Goal: Information Seeking & Learning: Stay updated

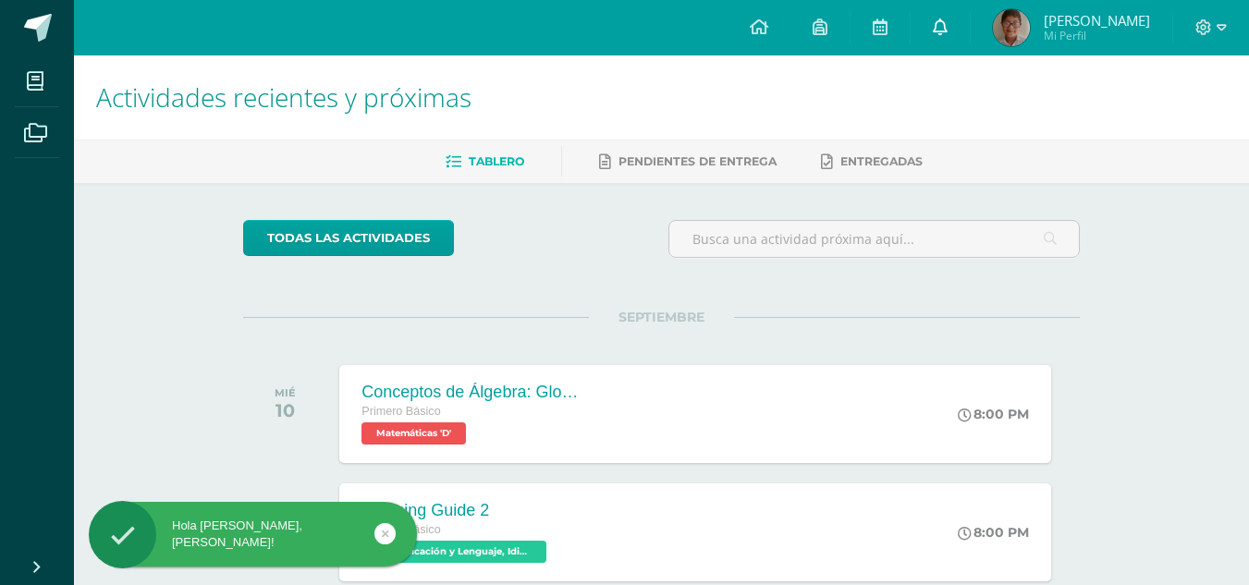
click at [948, 20] on icon at bounding box center [940, 26] width 15 height 17
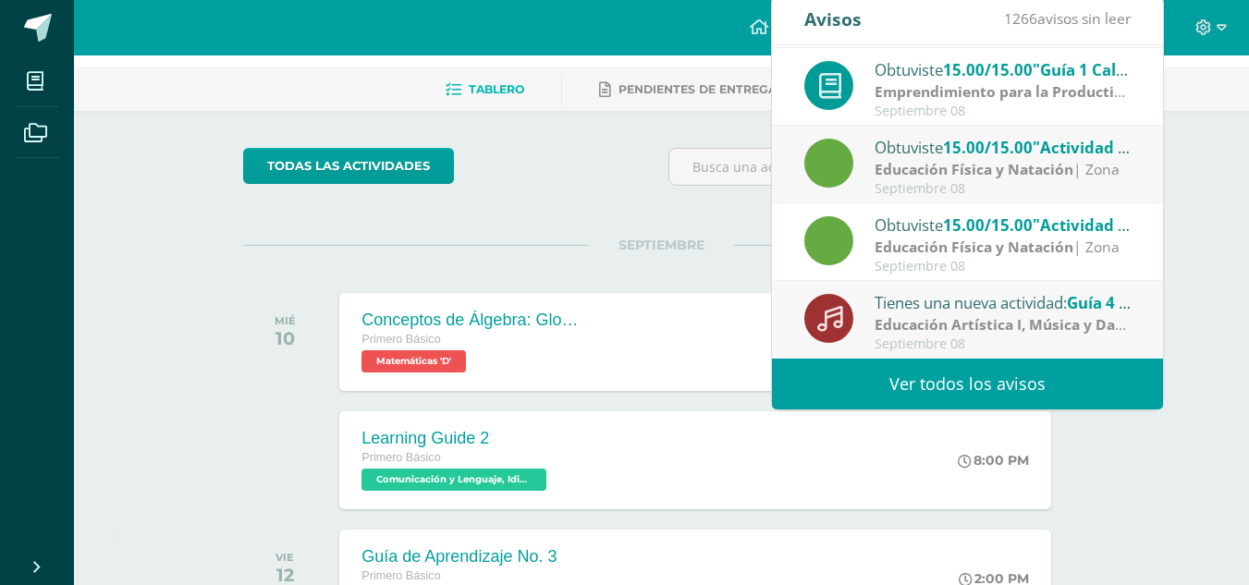
scroll to position [92, 0]
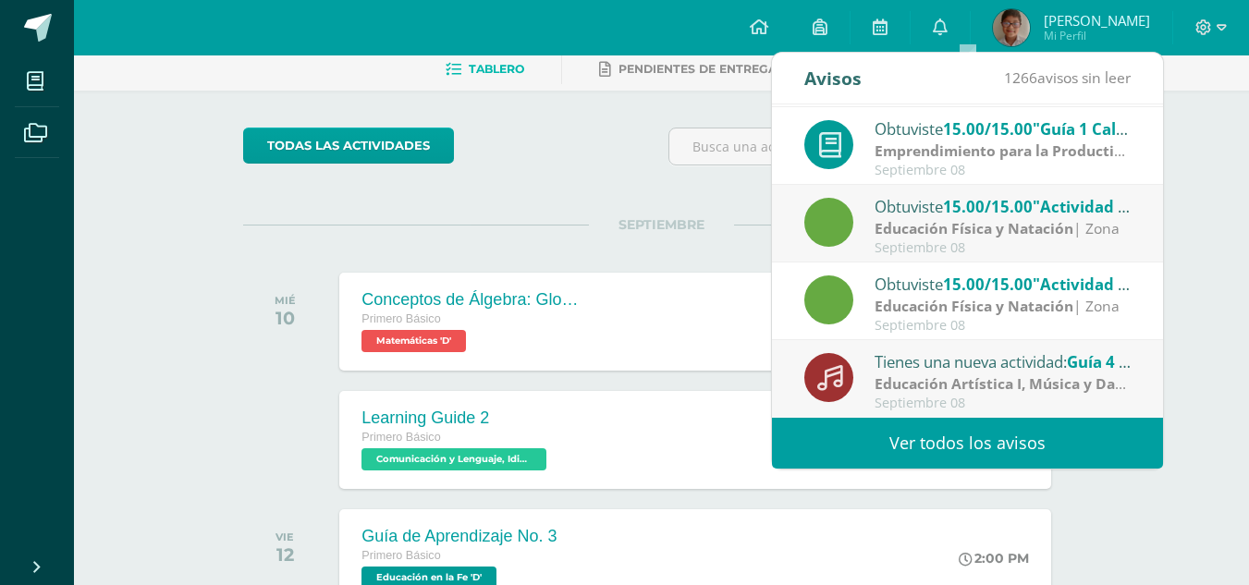
click at [959, 439] on link "Ver todos los avisos" at bounding box center [967, 443] width 391 height 51
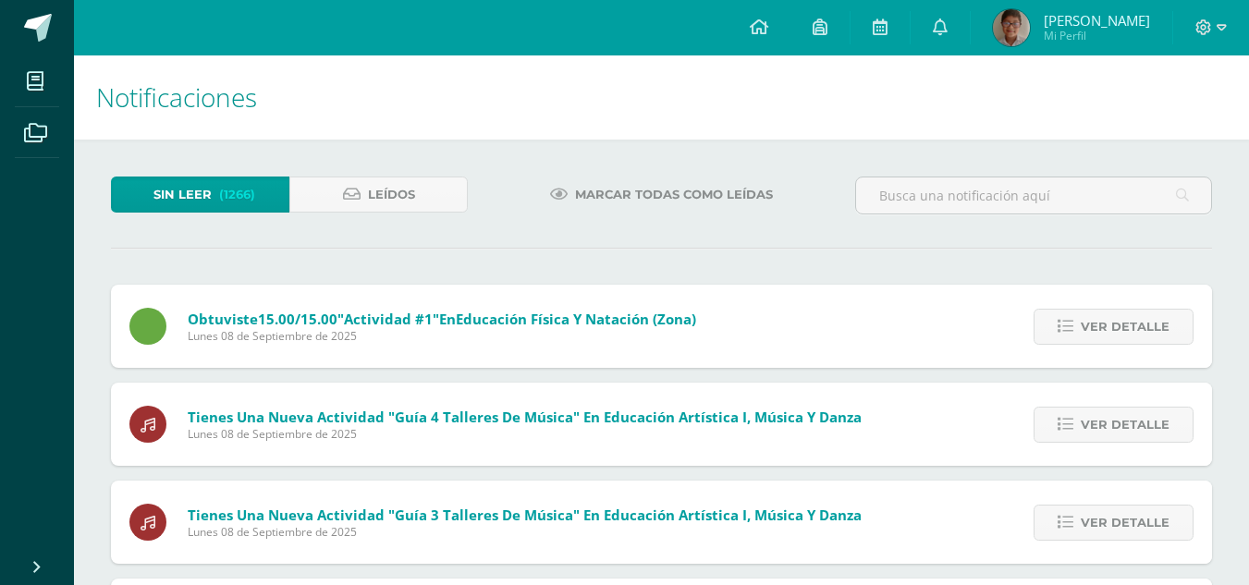
click at [374, 213] on div "Sin leer (1266) Leídos" at bounding box center [290, 204] width 372 height 54
click at [373, 211] on span "Leídos" at bounding box center [391, 195] width 47 height 34
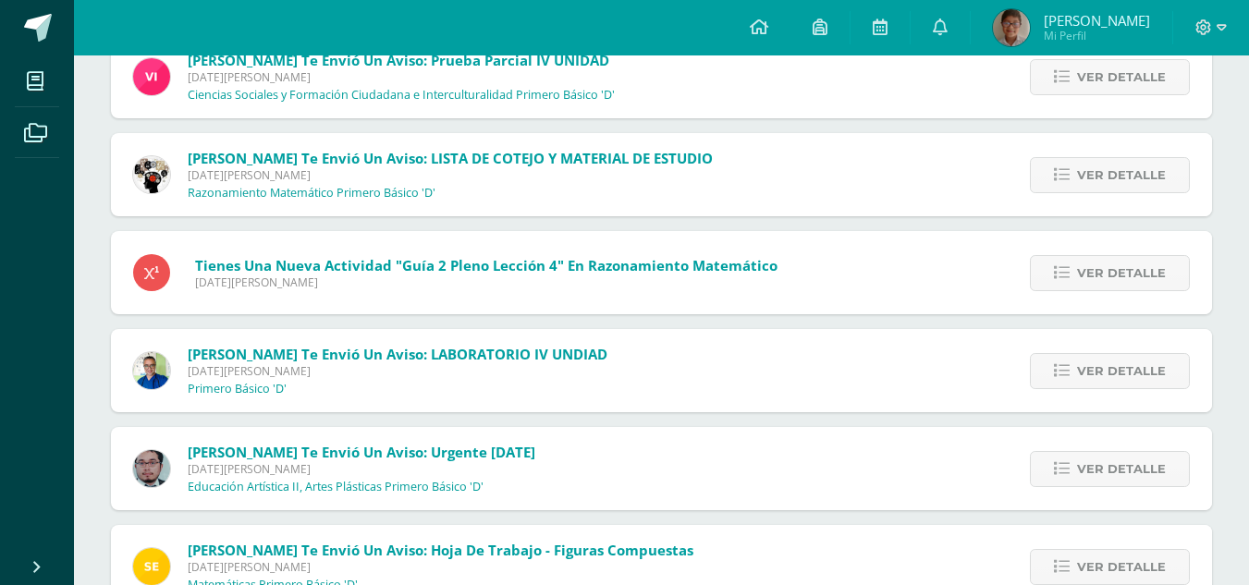
scroll to position [4136, 0]
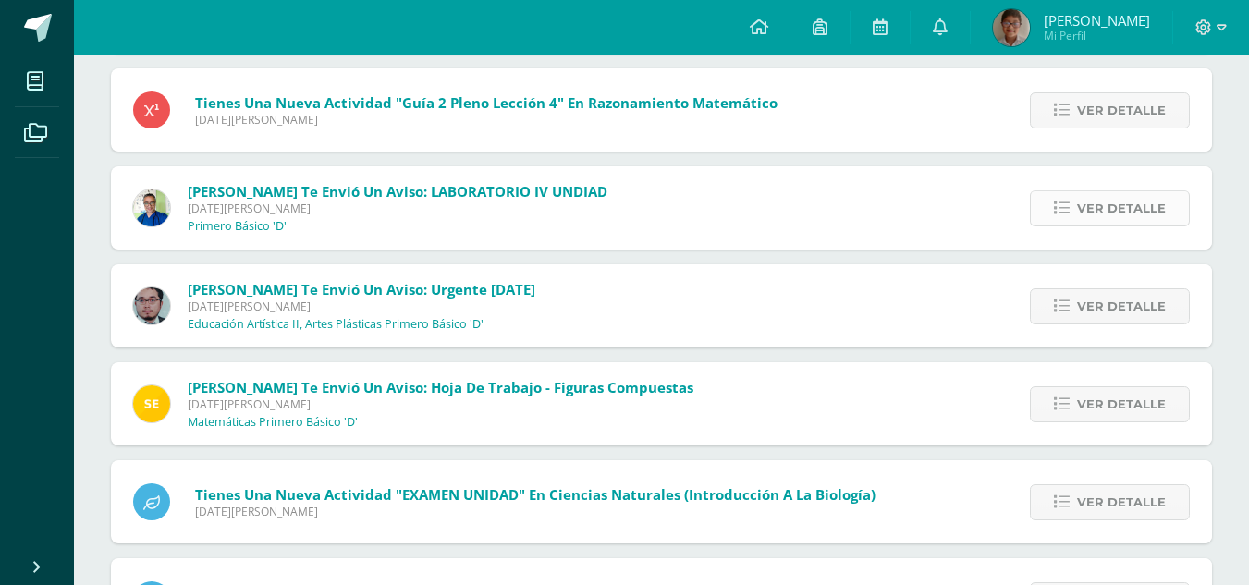
click at [1087, 204] on span "Ver detalle" at bounding box center [1121, 208] width 89 height 34
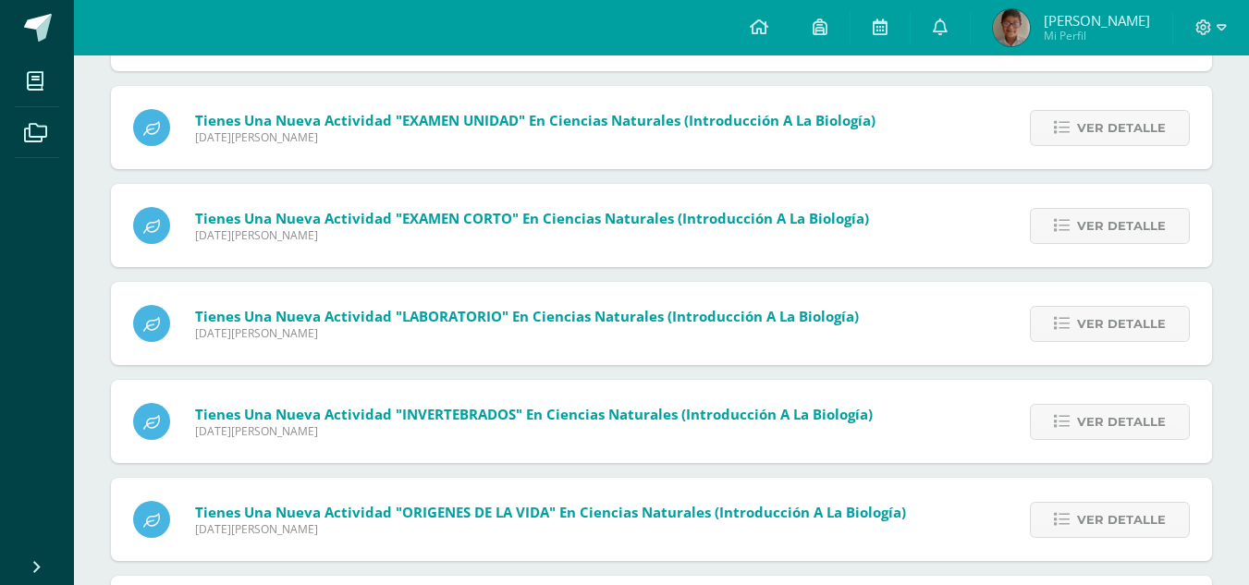
scroll to position [4321, 0]
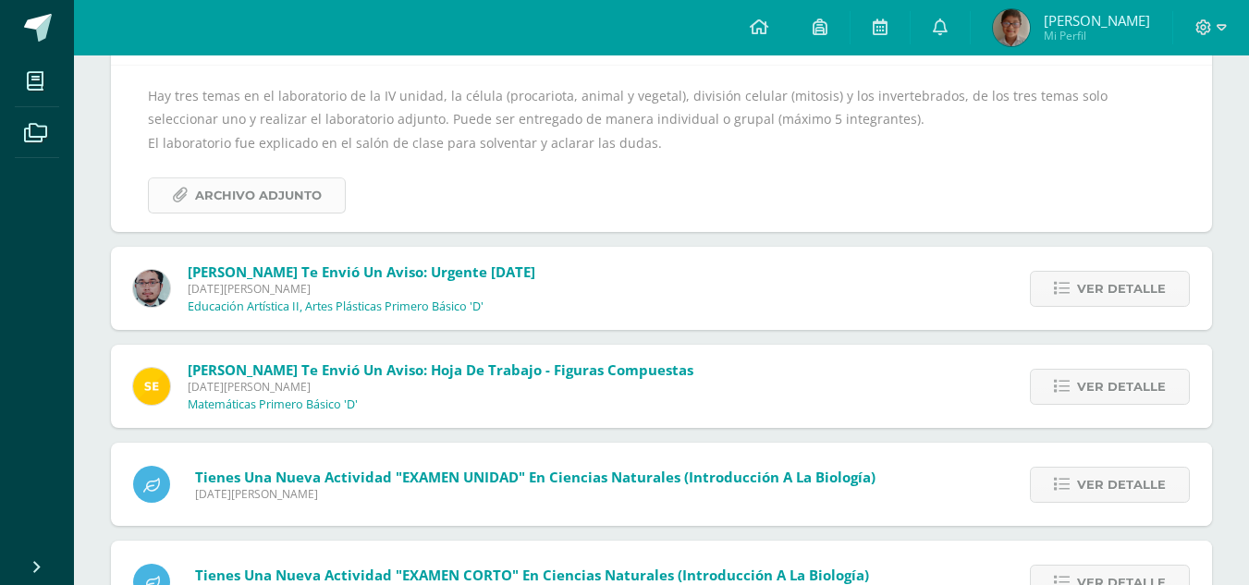
click at [270, 191] on span "Archivo Adjunto" at bounding box center [258, 195] width 127 height 34
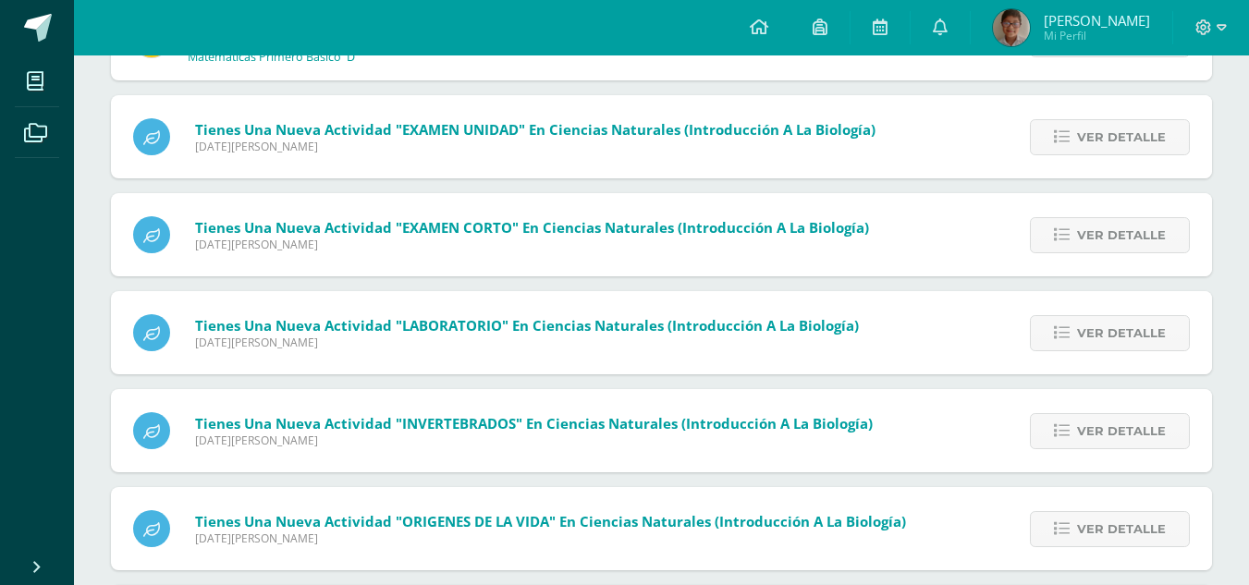
scroll to position [4821, 0]
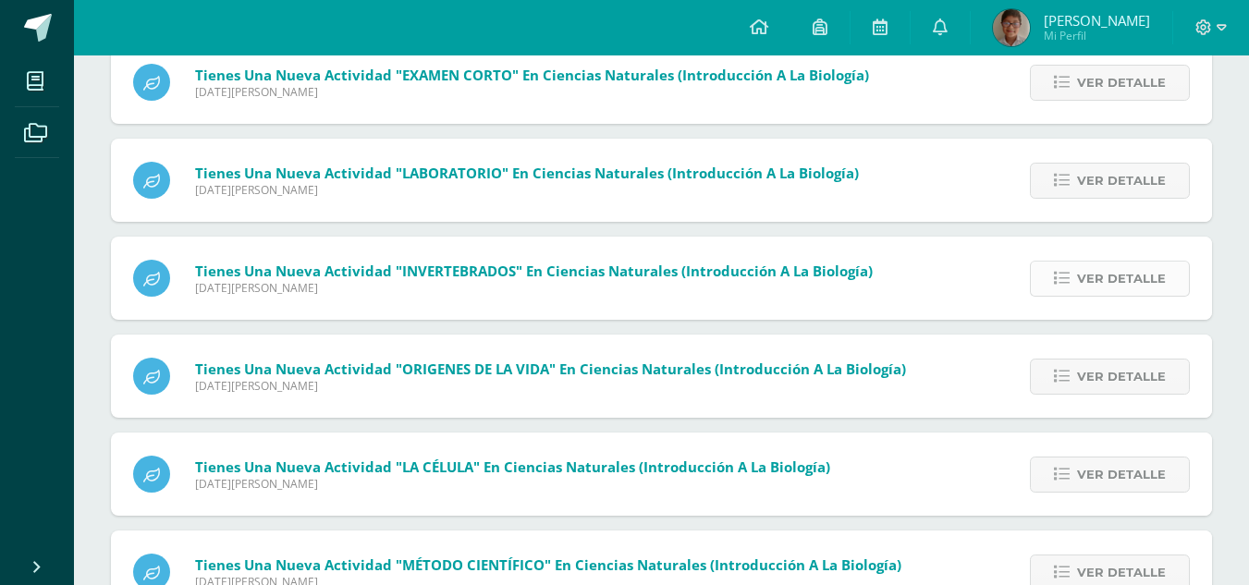
click at [1067, 267] on link "Ver detalle" at bounding box center [1110, 279] width 160 height 36
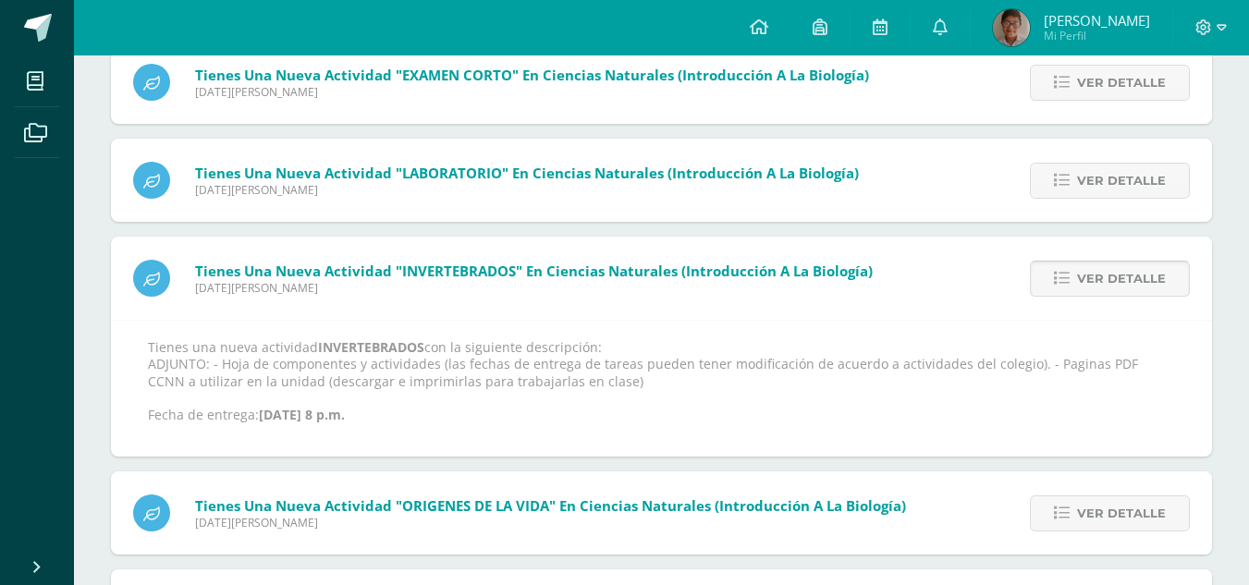
click at [1067, 267] on link "Ver detalle" at bounding box center [1110, 279] width 160 height 36
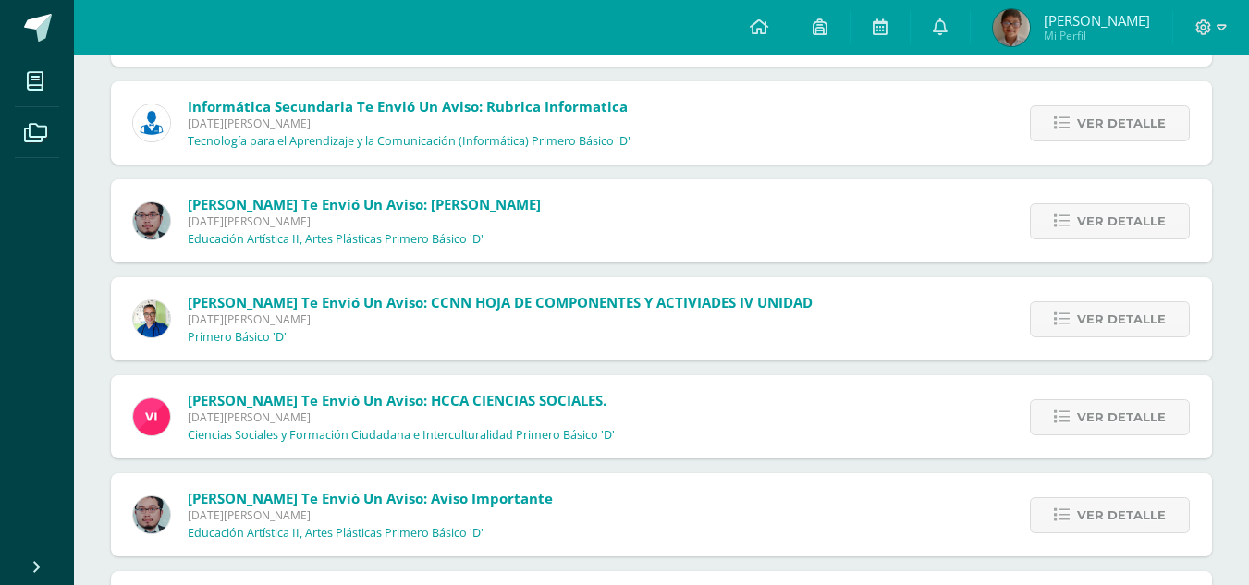
scroll to position [7261, 0]
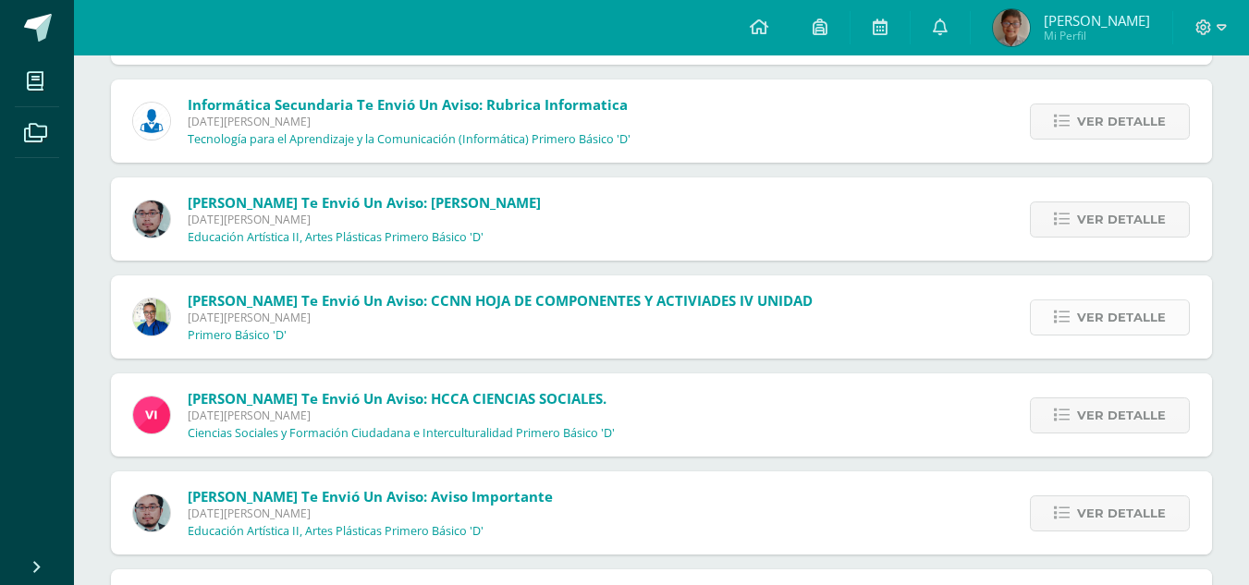
click at [1085, 312] on span "Ver detalle" at bounding box center [1121, 317] width 89 height 34
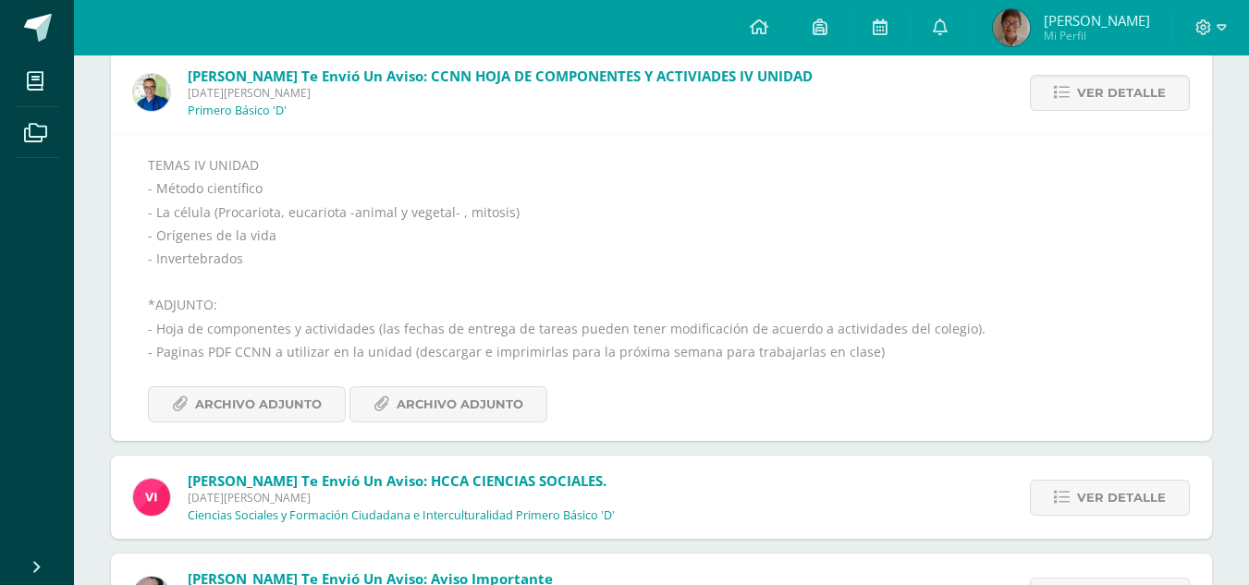
scroll to position [7631, 0]
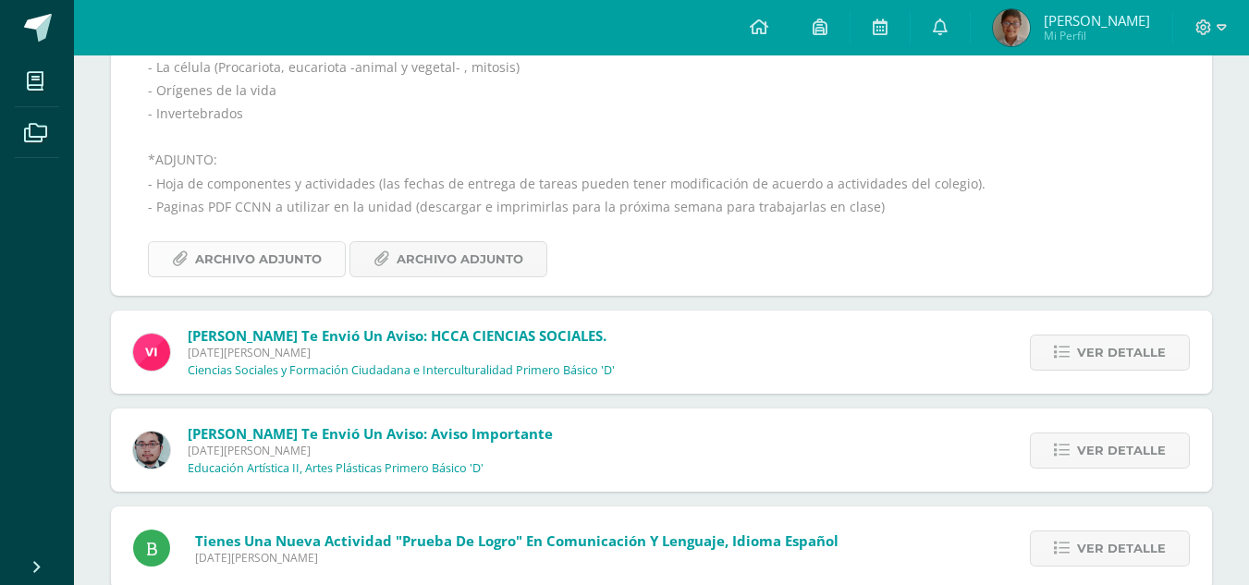
click at [295, 242] on span "Archivo Adjunto" at bounding box center [258, 259] width 127 height 34
click at [447, 244] on span "Archivo Adjunto" at bounding box center [460, 259] width 127 height 34
